Goal: Find specific page/section: Find specific page/section

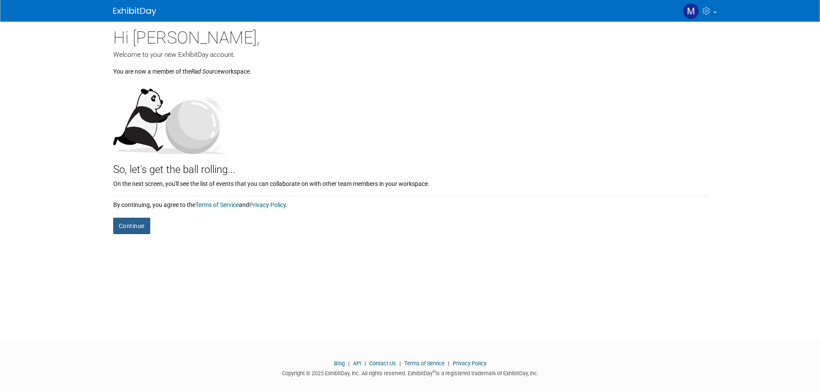
click at [135, 225] on button "Continue" at bounding box center [131, 226] width 37 height 16
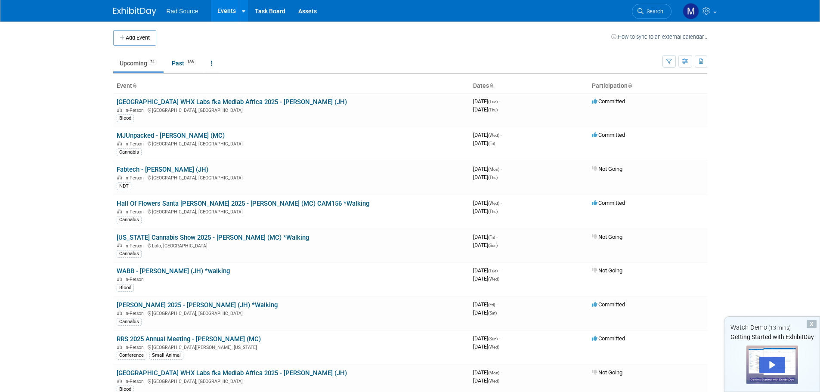
click at [770, 3] on div "Rad Source Events Add Event Bulk Upload Events Shareable Event Boards Task Boar…" at bounding box center [410, 11] width 820 height 22
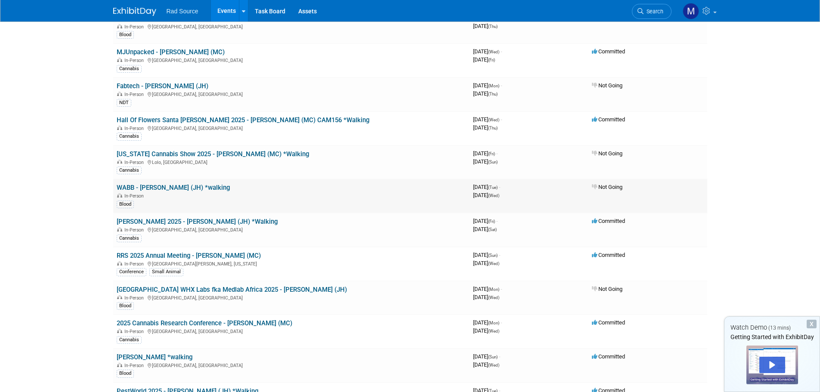
scroll to position [86, 0]
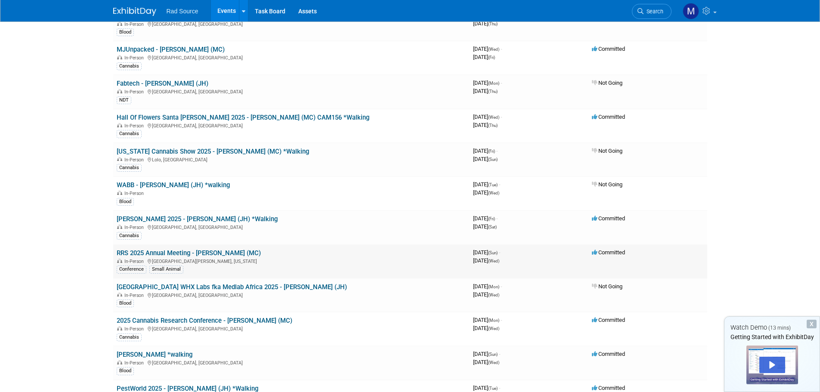
click at [210, 252] on link "RRS 2025 Annual Meeting - [PERSON_NAME] (MC)" at bounding box center [189, 253] width 144 height 8
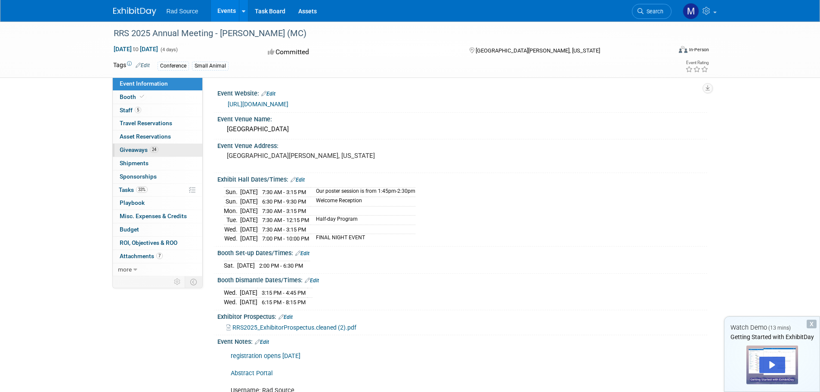
click at [132, 150] on span "Giveaways 24" at bounding box center [139, 149] width 39 height 7
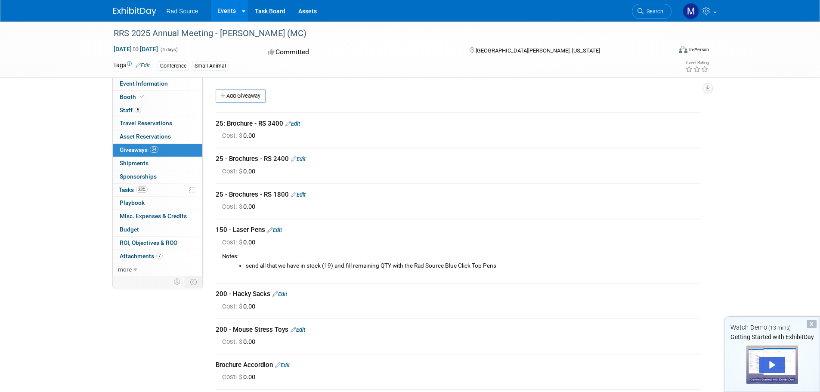
drag, startPoint x: 452, startPoint y: 168, endPoint x: 458, endPoint y: 168, distance: 5.2
click at [452, 168] on div "Cost: $ 0.00" at bounding box center [461, 171] width 479 height 9
